Goal: Transaction & Acquisition: Download file/media

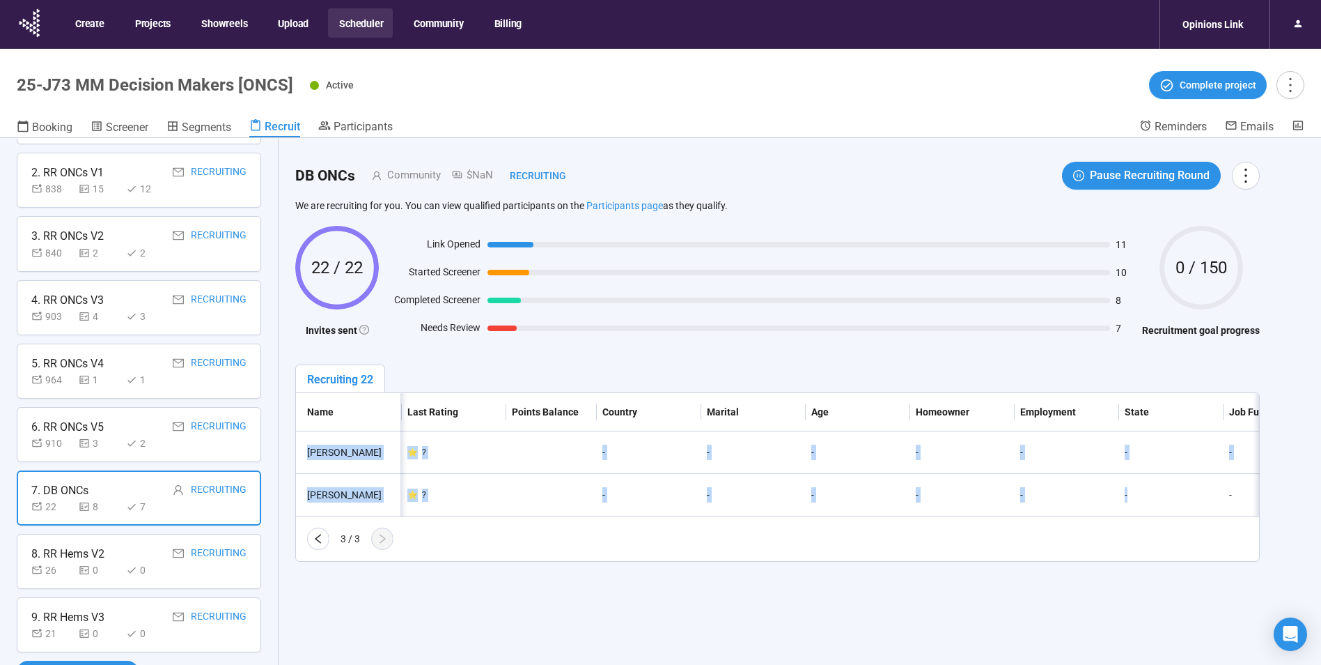
click at [356, 22] on button "Scheduler" at bounding box center [360, 22] width 65 height 29
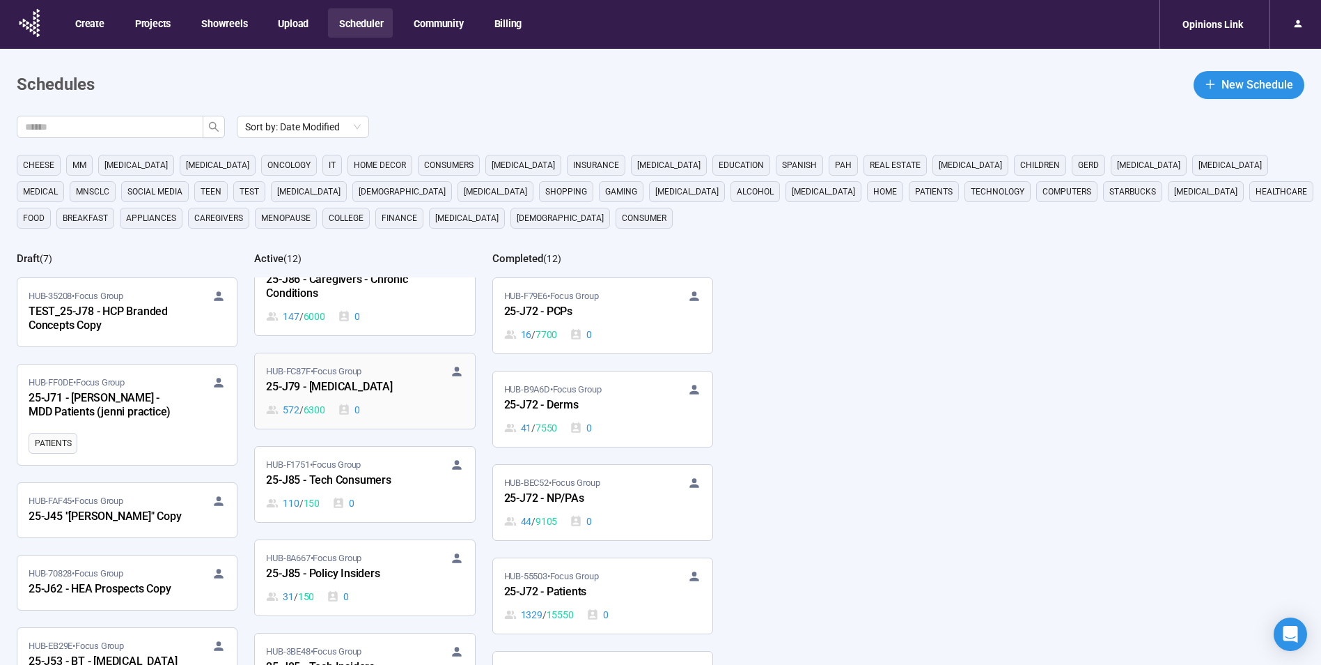
scroll to position [70, 0]
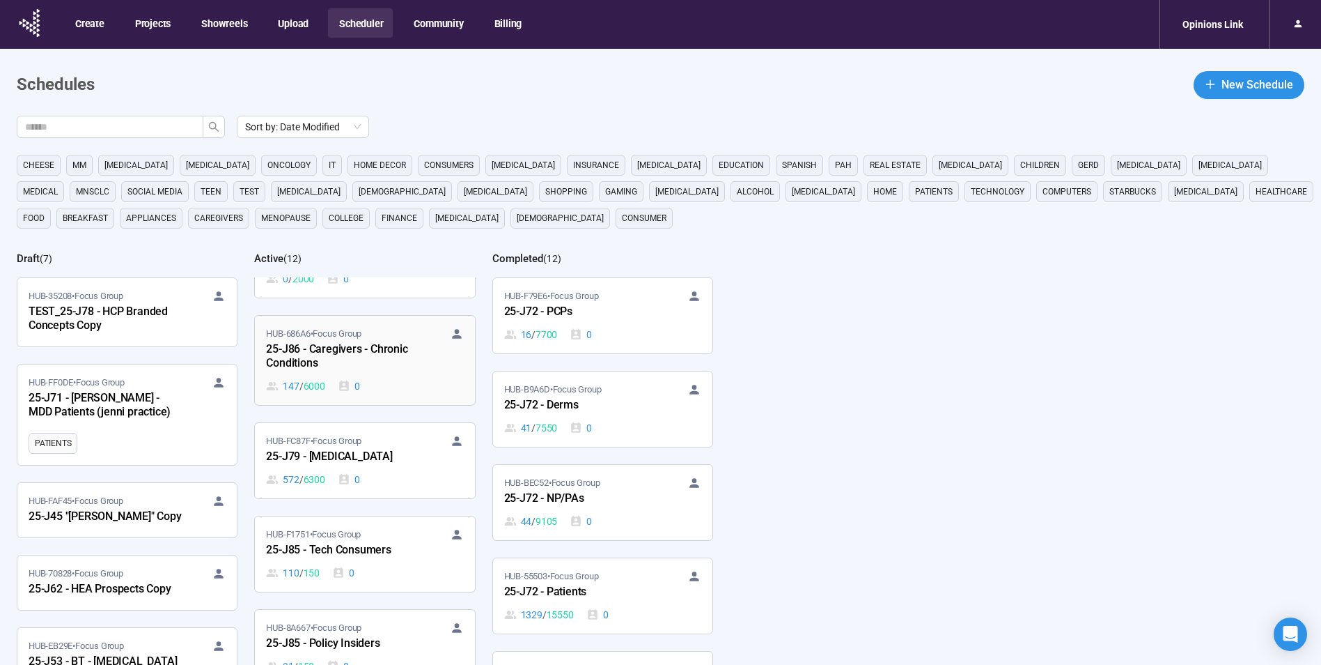
click at [341, 338] on span "HUB-686A6 • Focus Group" at bounding box center [313, 334] width 95 height 14
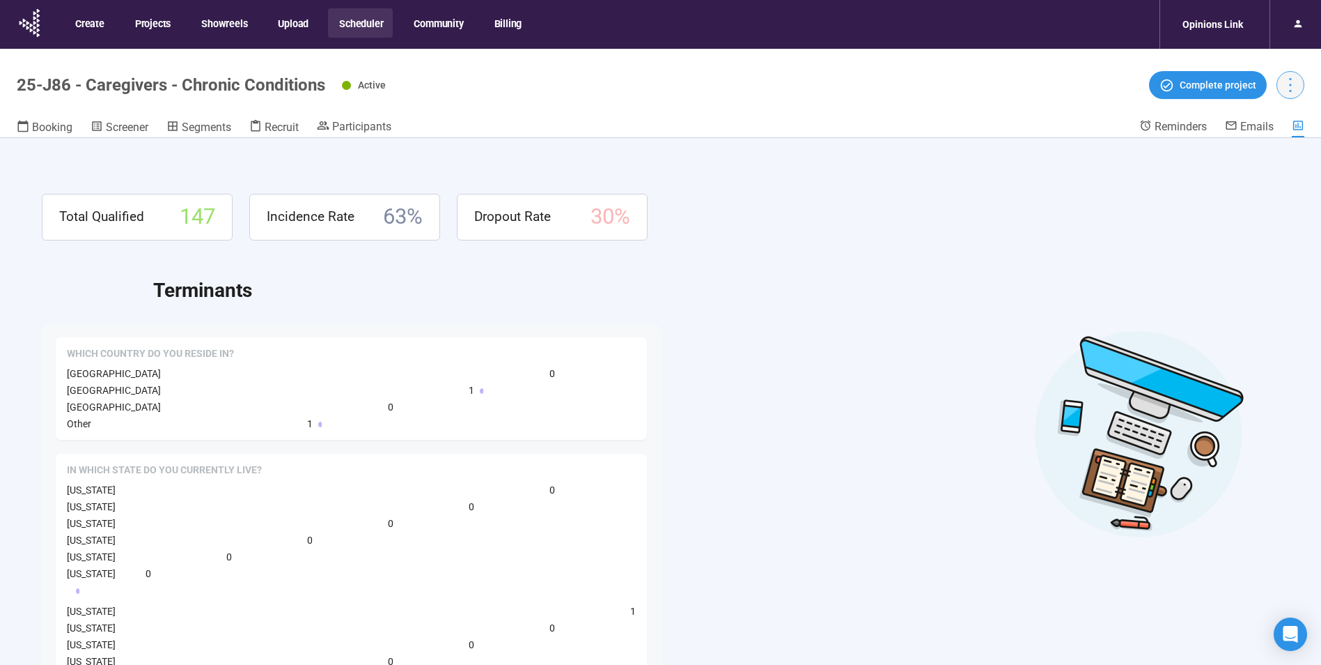
click at [1289, 82] on icon "more" at bounding box center [1290, 84] width 19 height 19
click at [1243, 226] on div "Total Qualified 147 Incidence Rate 63 % Dropout Rate 30 %" at bounding box center [661, 217] width 1238 height 47
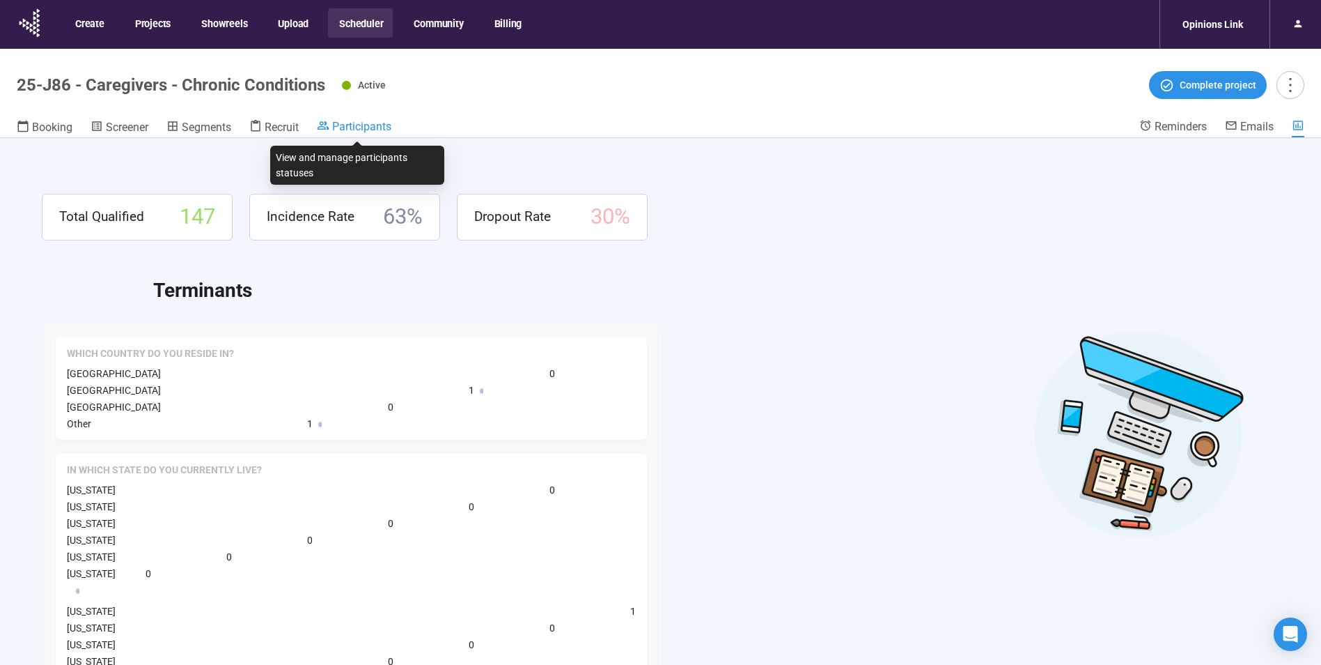
click at [350, 130] on span "Participants" at bounding box center [361, 126] width 59 height 13
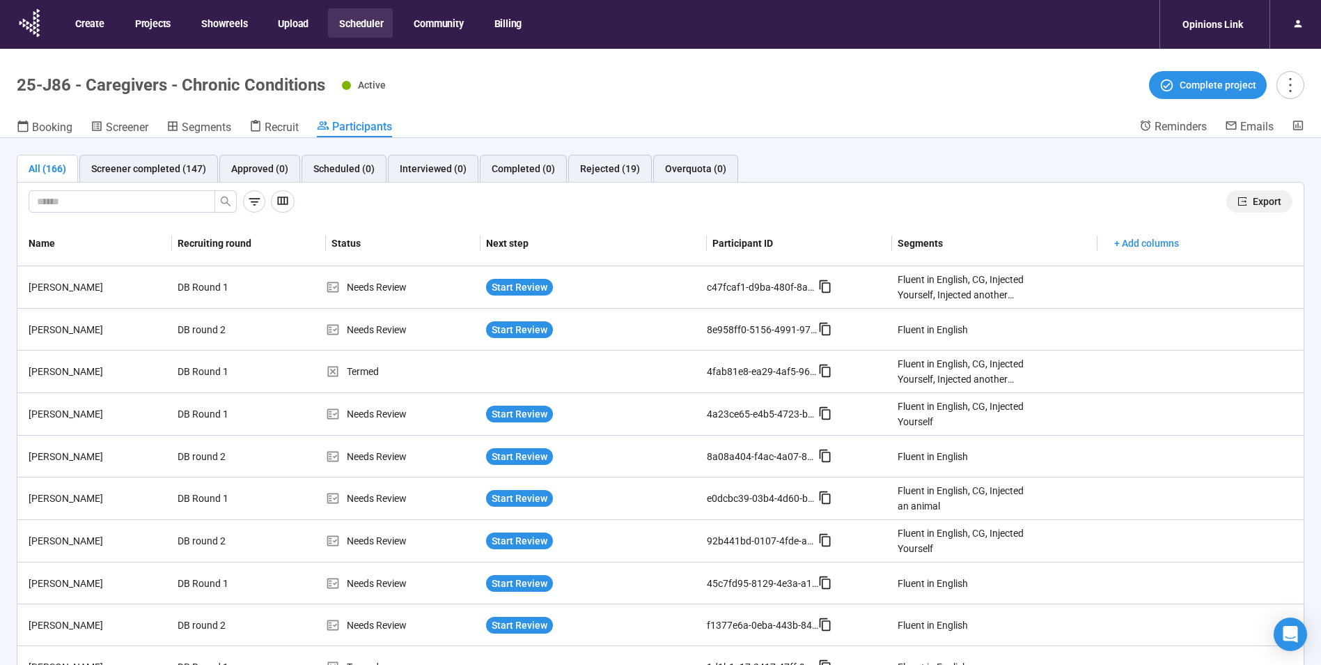
click at [1259, 203] on span "Export" at bounding box center [1267, 201] width 29 height 15
